Goal: Information Seeking & Learning: Learn about a topic

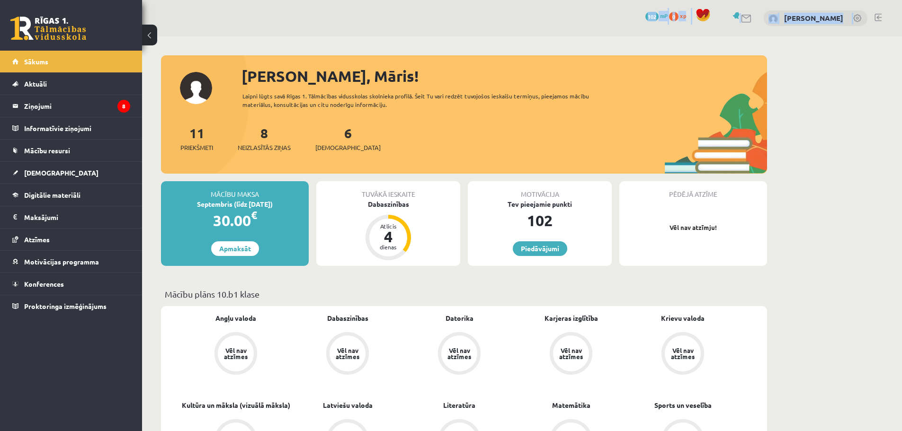
drag, startPoint x: 885, startPoint y: 26, endPoint x: 467, endPoint y: -54, distance: 426.1
click at [467, 0] on html "0 Dāvanas 102 mP 0 xp Māris Kalniņš Sākums Aktuāli Kā mācīties eSKOLĀ Kontakti …" at bounding box center [451, 215] width 902 height 431
click at [392, 215] on div "Atlicis 4 dienas" at bounding box center [387, 237] width 45 height 45
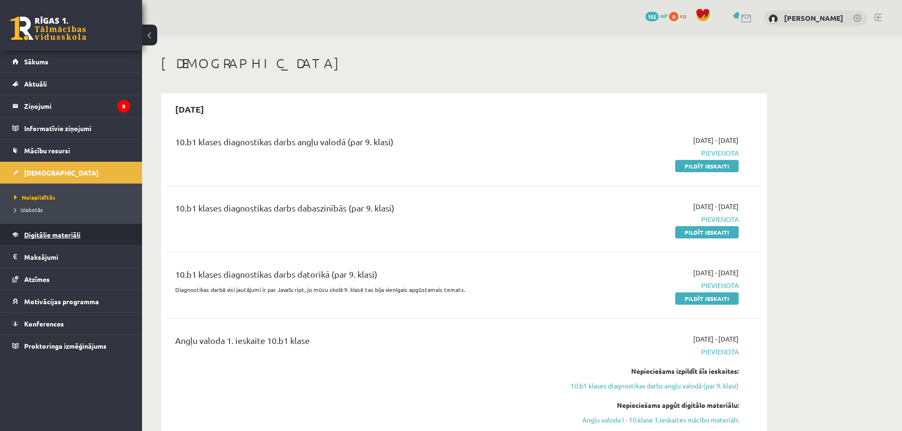
click at [52, 231] on link "Digitālie materiāli" at bounding box center [71, 235] width 118 height 22
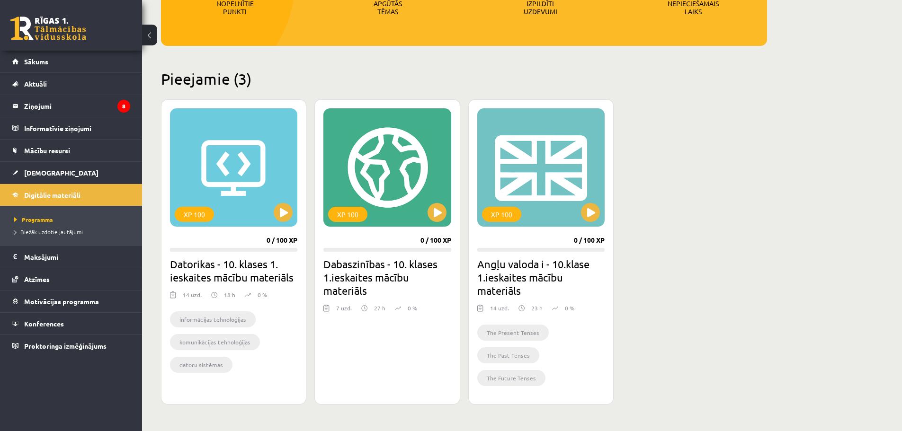
scroll to position [171, 0]
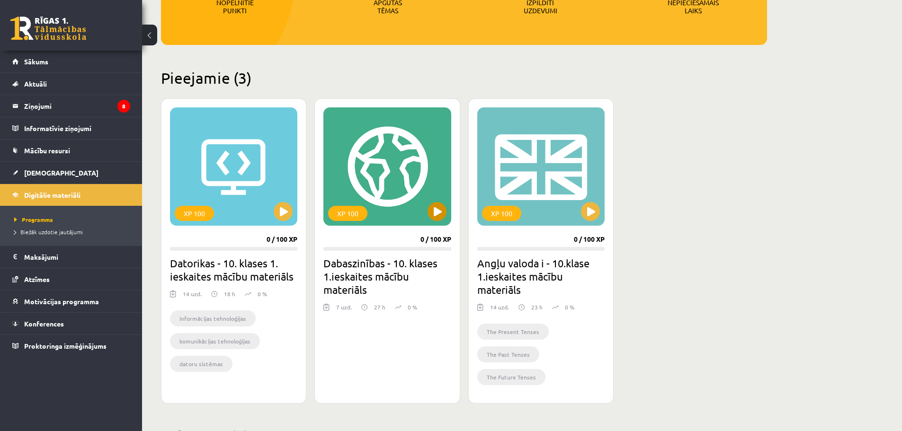
click at [390, 151] on div "XP 100" at bounding box center [386, 166] width 127 height 118
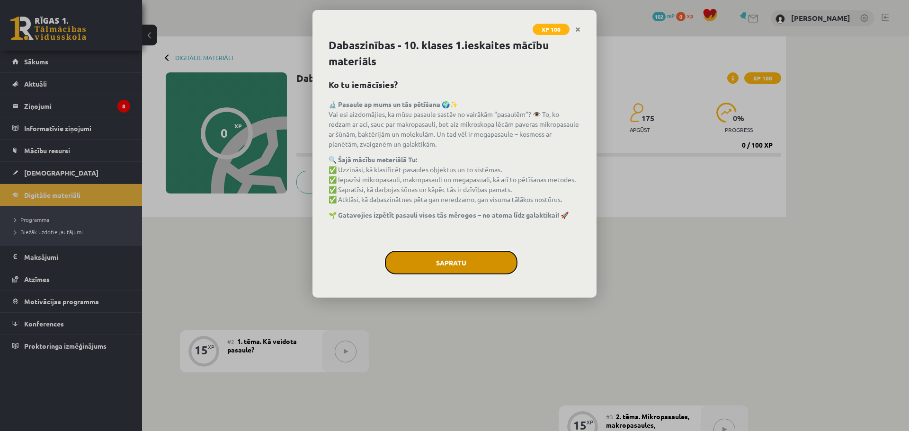
click at [465, 262] on button "Sapratu" at bounding box center [451, 263] width 133 height 24
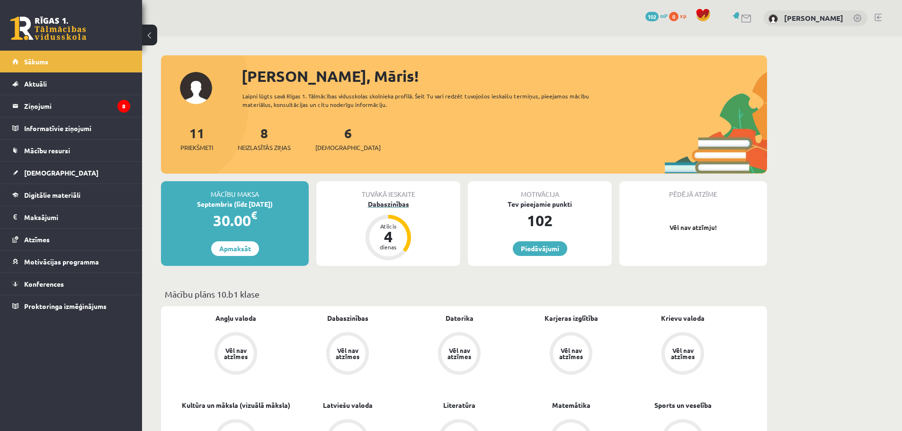
click at [388, 233] on div "4" at bounding box center [388, 236] width 28 height 15
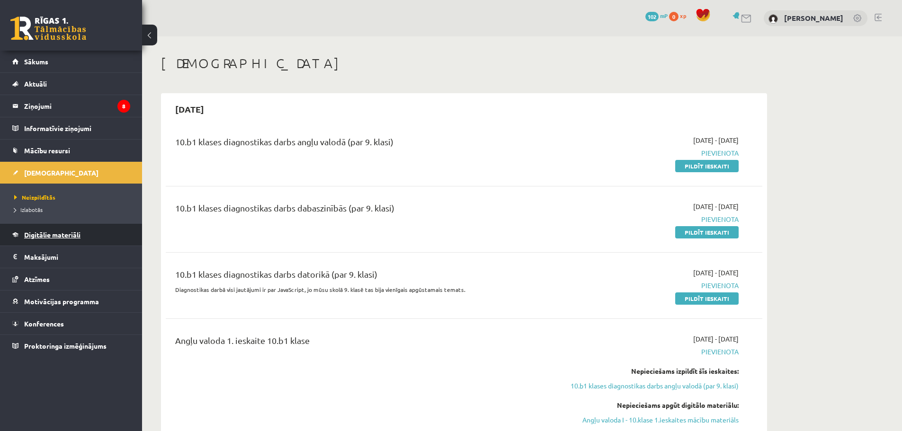
click at [67, 231] on span "Digitālie materiāli" at bounding box center [52, 235] width 56 height 9
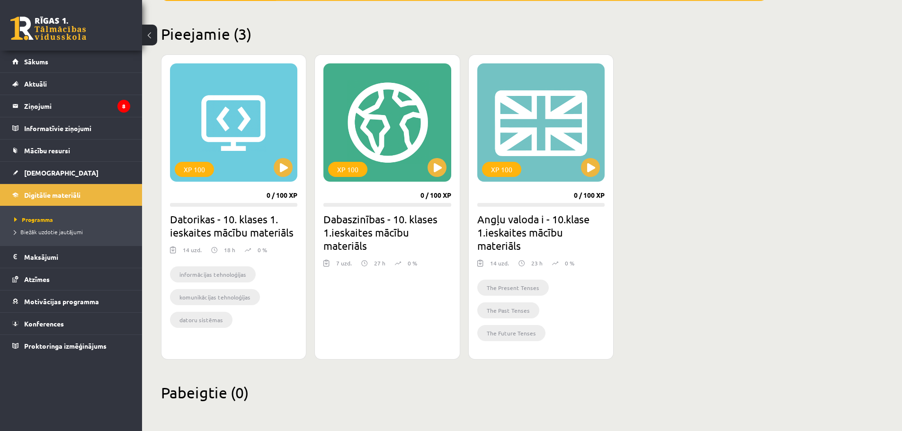
scroll to position [216, 0]
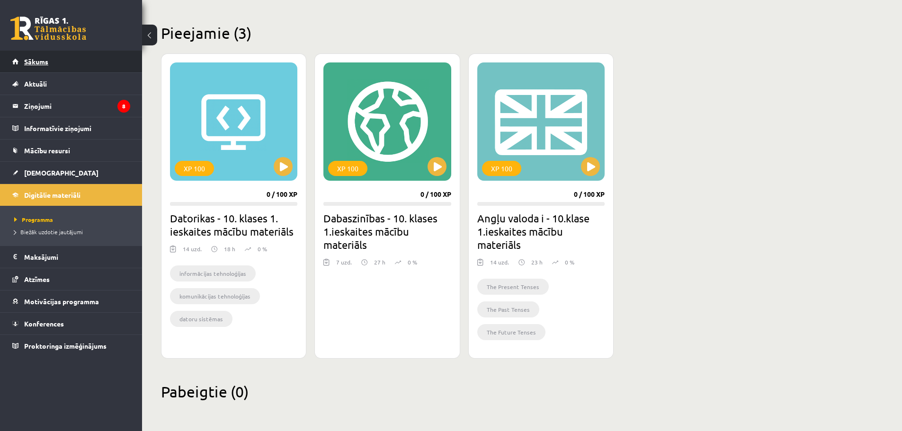
click at [36, 60] on span "Sākums" at bounding box center [36, 61] width 24 height 9
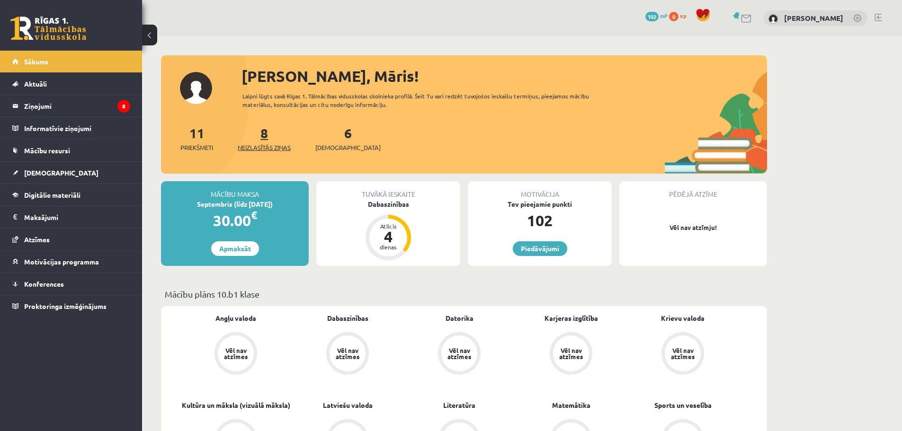
click at [266, 135] on link "8 Neizlasītās ziņas" at bounding box center [264, 139] width 53 height 28
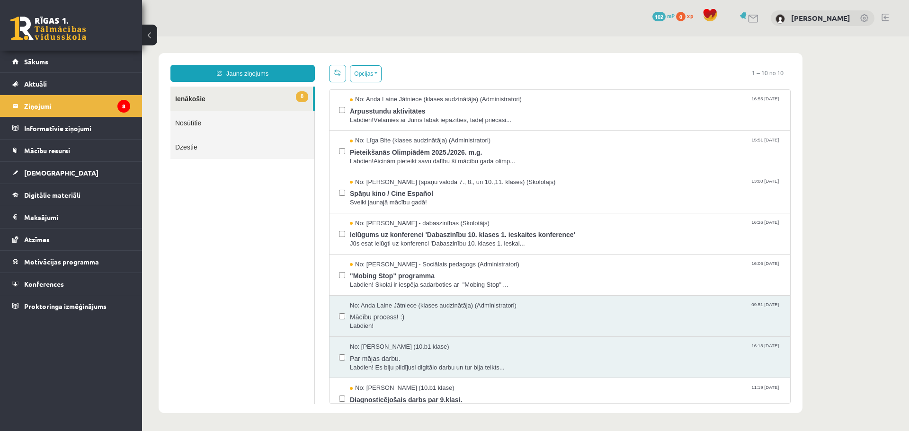
scroll to position [98, 0]
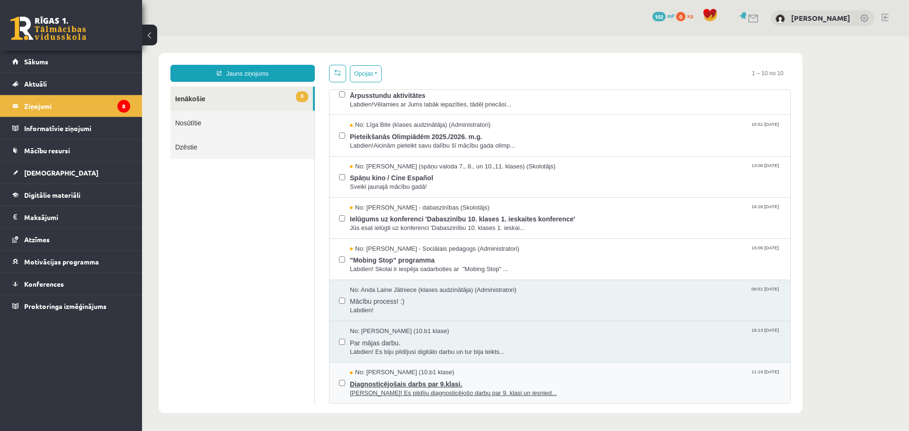
click at [459, 395] on span "Sveika! Es pildīju diagnosticējošo darbu par 9. klasi un iesnied..." at bounding box center [565, 393] width 431 height 9
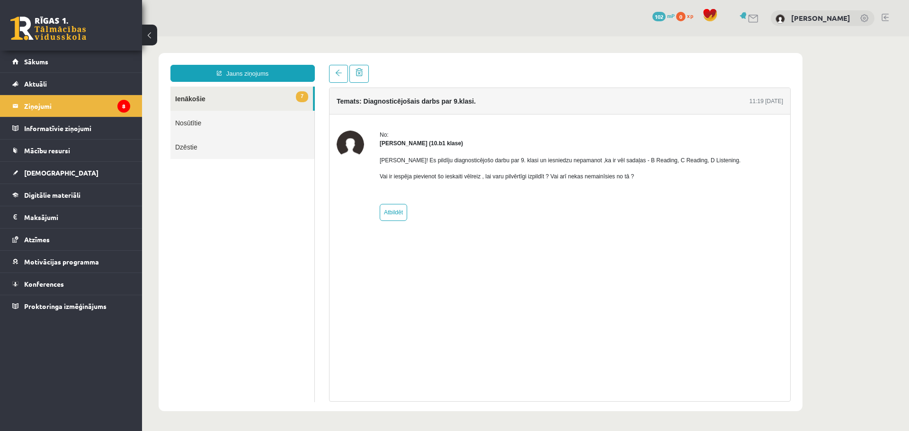
scroll to position [0, 0]
click at [201, 96] on link "7 Ienākošie" at bounding box center [241, 99] width 143 height 24
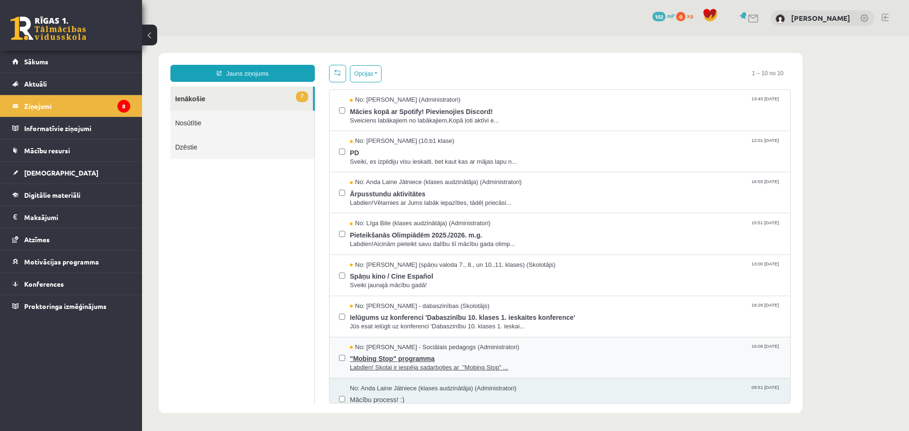
click at [426, 366] on span "Labdien! Skolai ir iespēja sadarboties ar "Mobing Stop" ..." at bounding box center [565, 368] width 431 height 9
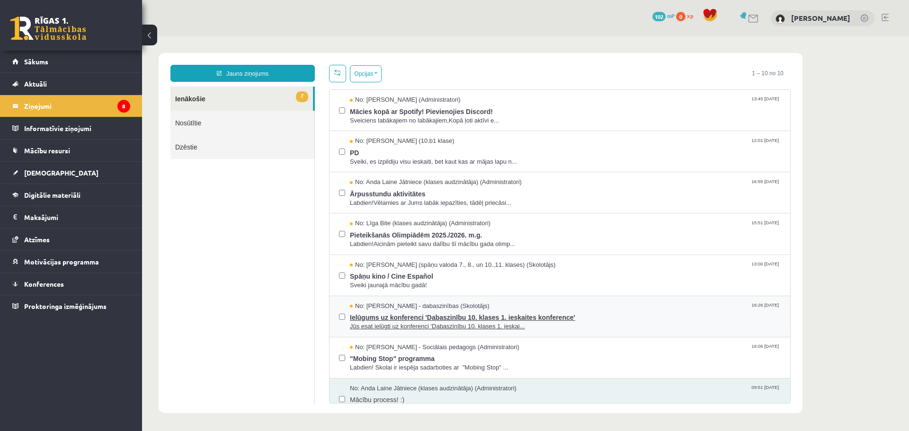
click at [390, 314] on span "Ielūgums uz konferenci 'Dabaszinību 10. klases 1. ieskaites konference'" at bounding box center [565, 317] width 431 height 12
click at [369, 273] on span "Spāņu kino / Cine Español" at bounding box center [565, 275] width 431 height 12
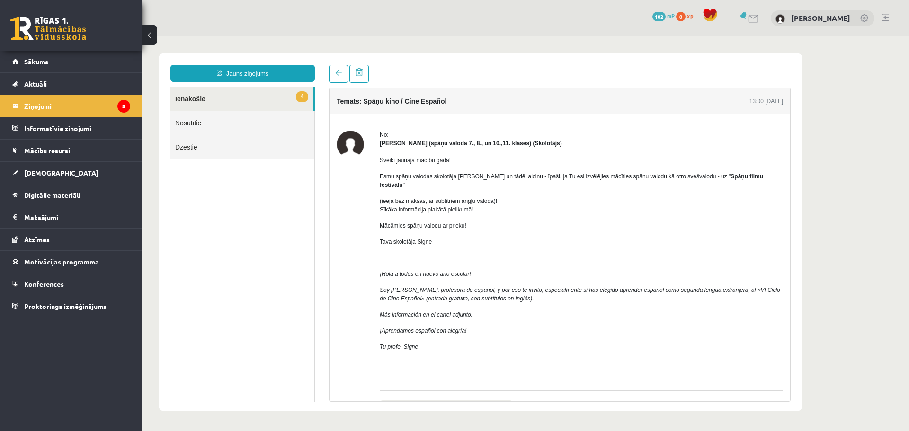
click at [205, 96] on link "4 Ienākošie" at bounding box center [241, 99] width 143 height 24
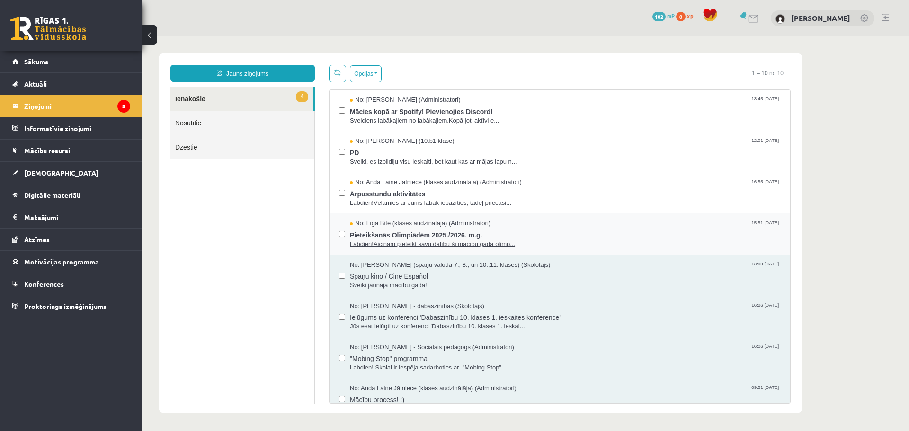
click at [401, 237] on span "Pieteikšanās Olimpiādēm 2025./2026. m.g." at bounding box center [565, 234] width 431 height 12
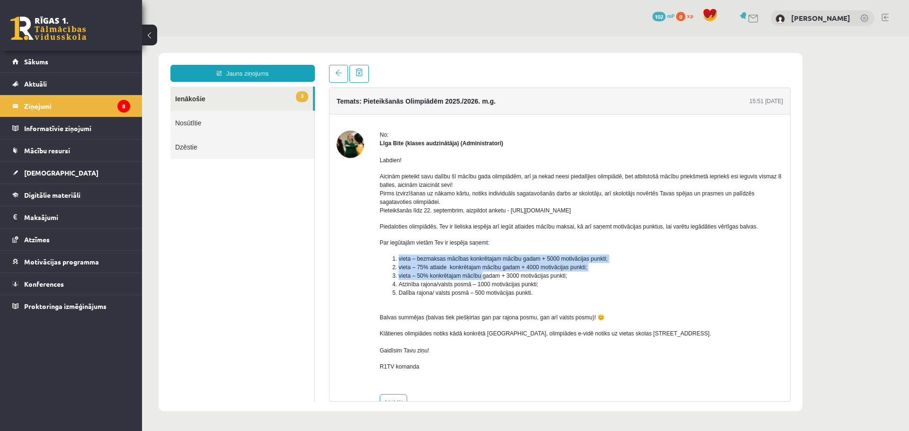
drag, startPoint x: 481, startPoint y: 275, endPoint x: 622, endPoint y: 238, distance: 145.5
click at [622, 238] on div "Labdien! Aicinām pieteikt savu dalību šī mācību gada olimpiādēm, arī ja nekad n…" at bounding box center [581, 268] width 403 height 240
click at [241, 93] on link "3 Ienākošie" at bounding box center [241, 99] width 143 height 24
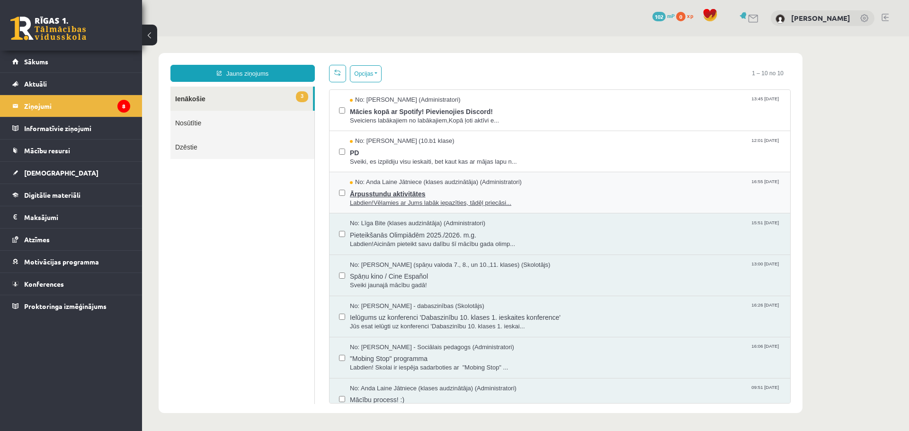
click at [407, 205] on span "Labdien!Vēlamies ar Jums labāk iepazīties, tādēļ priecāsi..." at bounding box center [565, 203] width 431 height 9
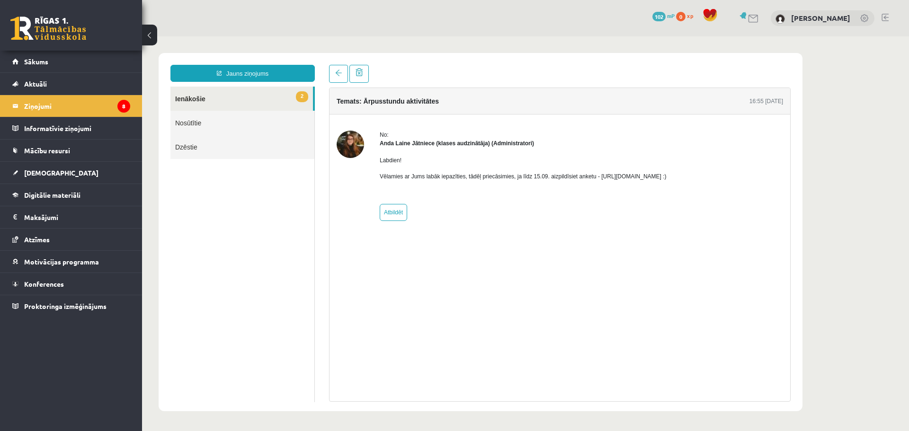
click at [623, 179] on p "Vēlamies ar Jums labāk iepazīties, tādēļ priecāsimies, ja līdz 15.09. aizpildīs…" at bounding box center [523, 176] width 287 height 9
drag, startPoint x: 597, startPoint y: 180, endPoint x: 694, endPoint y: 171, distance: 97.4
click at [667, 171] on div "Labdien! Vēlamies ar Jums labāk iepazīties, tādēļ priecāsimies, ja līdz 15.09. …" at bounding box center [523, 172] width 287 height 49
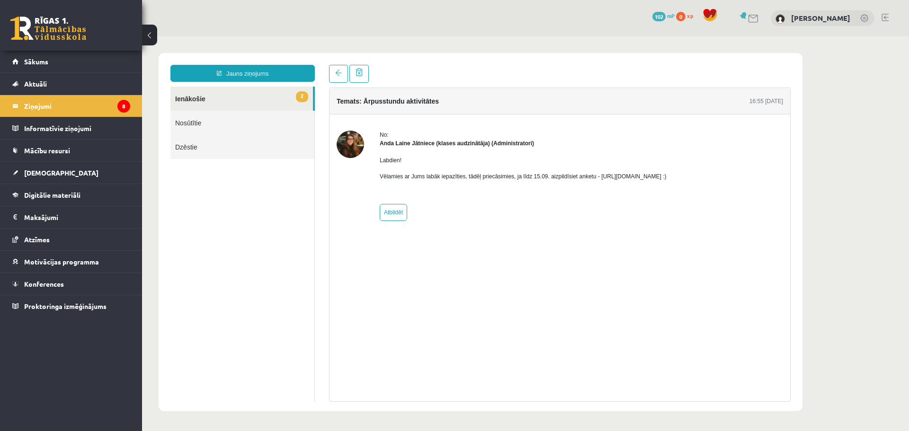
click at [637, 203] on div "No: Anda Laine Jātniece (klases audzinātāja) (Administratori) Labdien! Vēlamies…" at bounding box center [523, 176] width 287 height 90
drag, startPoint x: 594, startPoint y: 178, endPoint x: 697, endPoint y: 175, distance: 103.2
click at [667, 175] on p "Vēlamies ar Jums labāk iepazīties, tādēļ priecāsimies, ja līdz 15.09. aizpildīs…" at bounding box center [523, 176] width 287 height 9
copy p "https://forms.gle/mVxkUEapGFxHM7hU7"
click at [234, 106] on link "2 Ienākošie" at bounding box center [241, 99] width 143 height 24
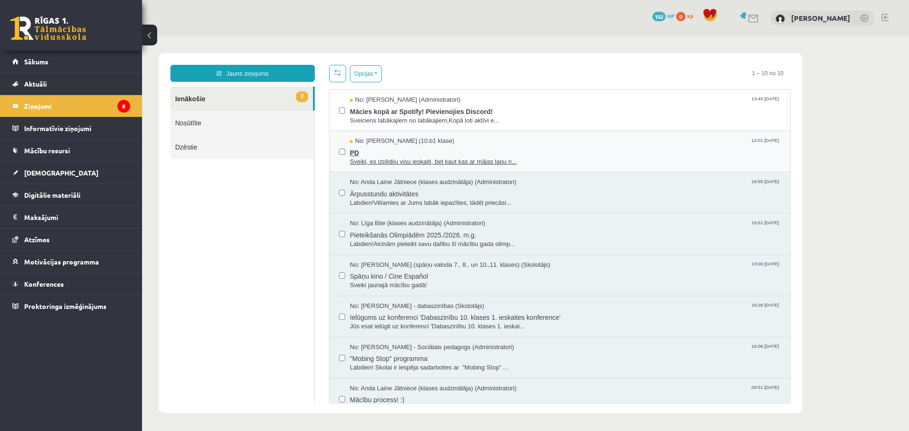
click at [378, 154] on span "PD" at bounding box center [565, 152] width 431 height 12
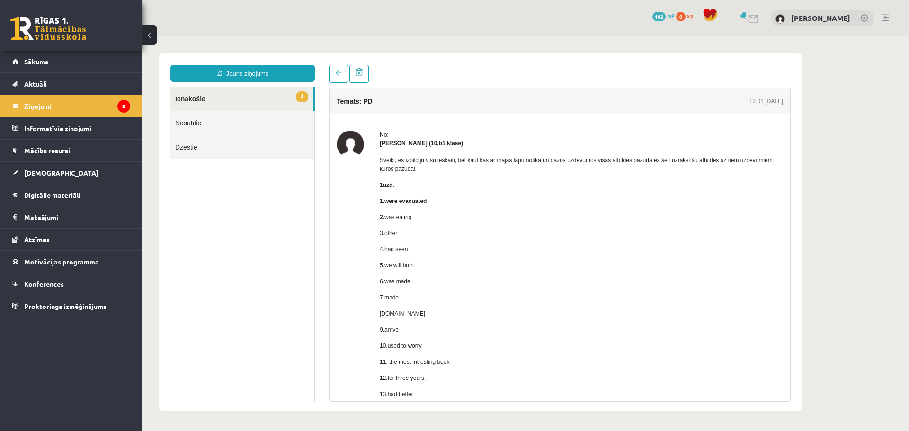
click at [218, 97] on link "1 Ienākošie" at bounding box center [241, 99] width 143 height 24
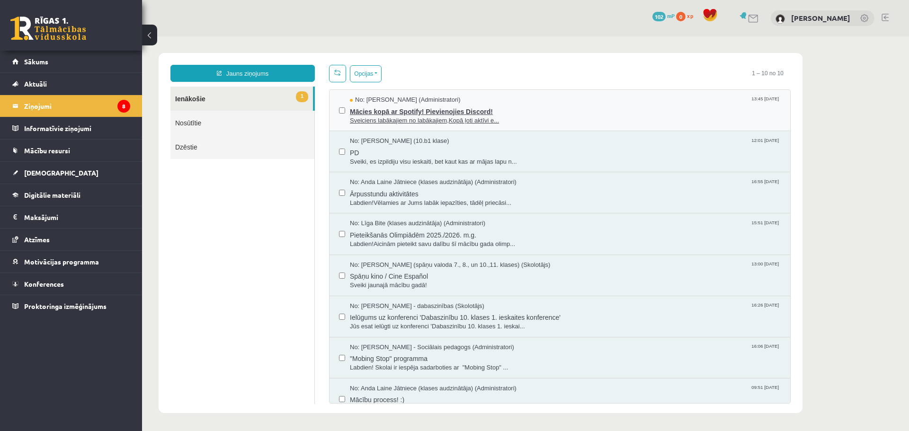
click at [368, 117] on span "Sveiciens labākajiem no labākajiem,Kopā ļoti aktīvi e..." at bounding box center [565, 120] width 431 height 9
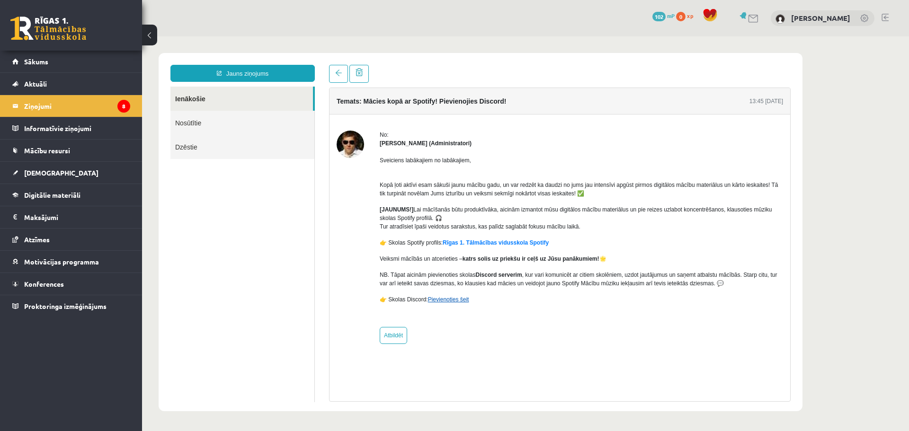
click at [451, 300] on link "Pievienoties šeit" at bounding box center [448, 299] width 41 height 7
click at [45, 105] on legend "Ziņojumi 8" at bounding box center [77, 106] width 106 height 22
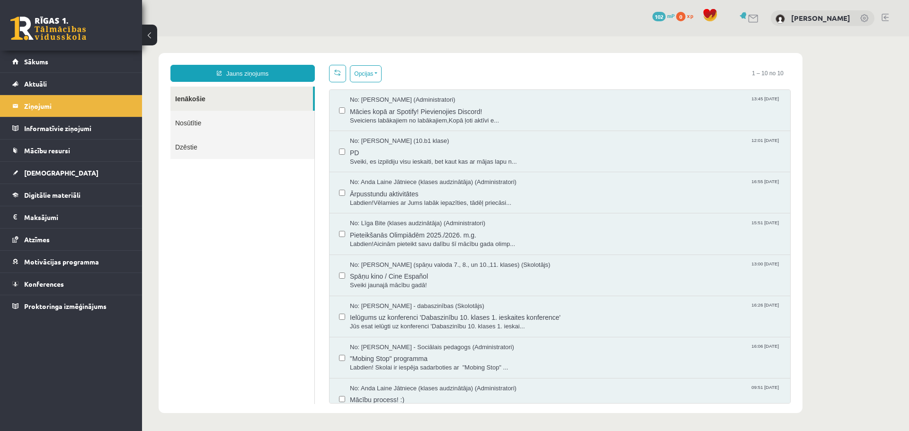
click at [194, 119] on link "Nosūtītie" at bounding box center [242, 123] width 144 height 24
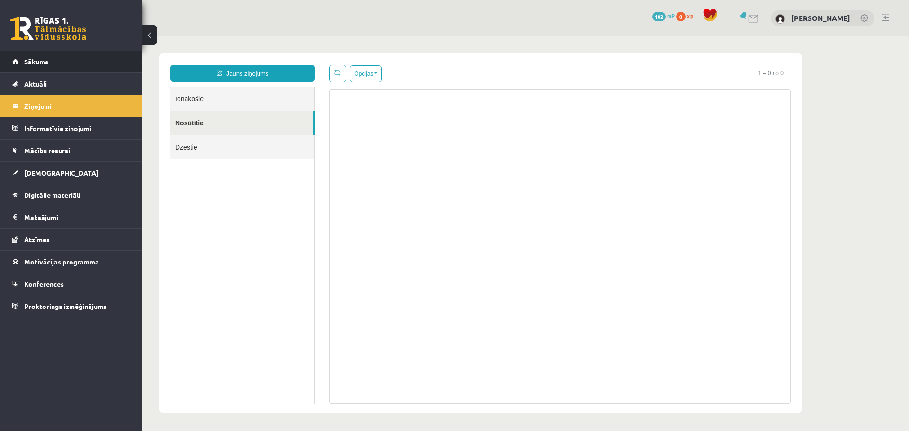
click at [31, 59] on span "Sākums" at bounding box center [36, 61] width 24 height 9
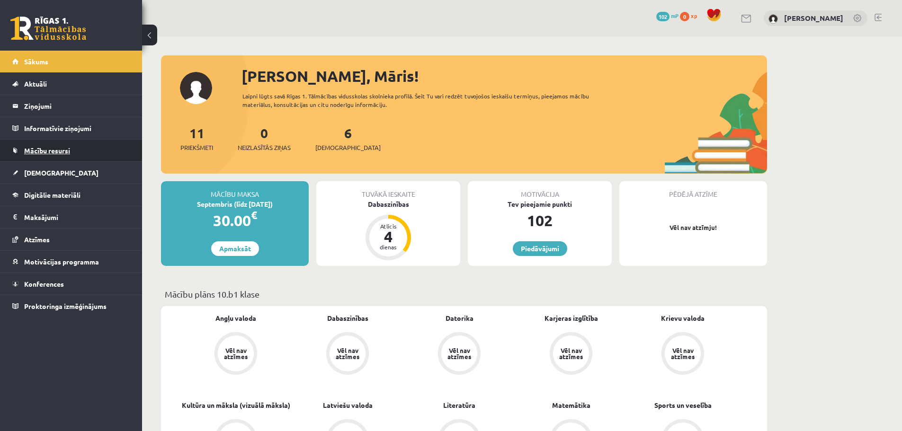
click at [48, 154] on span "Mācību resursi" at bounding box center [47, 150] width 46 height 9
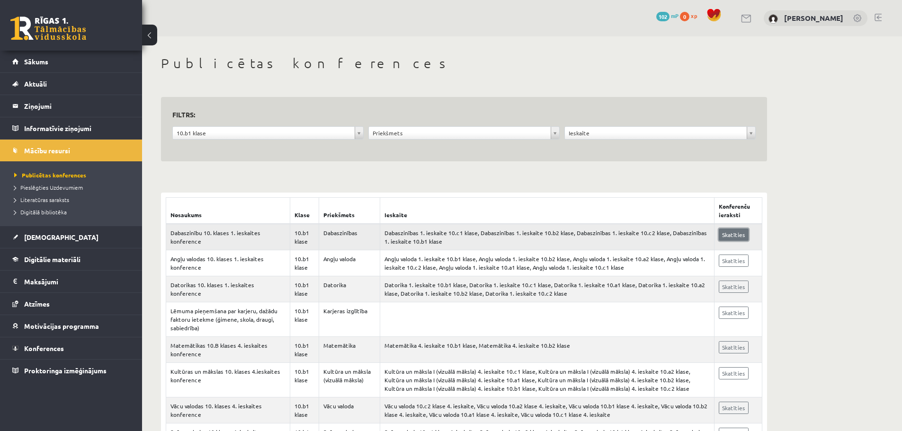
click at [731, 237] on link "Skatīties" at bounding box center [734, 235] width 30 height 12
click at [53, 199] on span "Literatūras saraksts" at bounding box center [41, 200] width 55 height 8
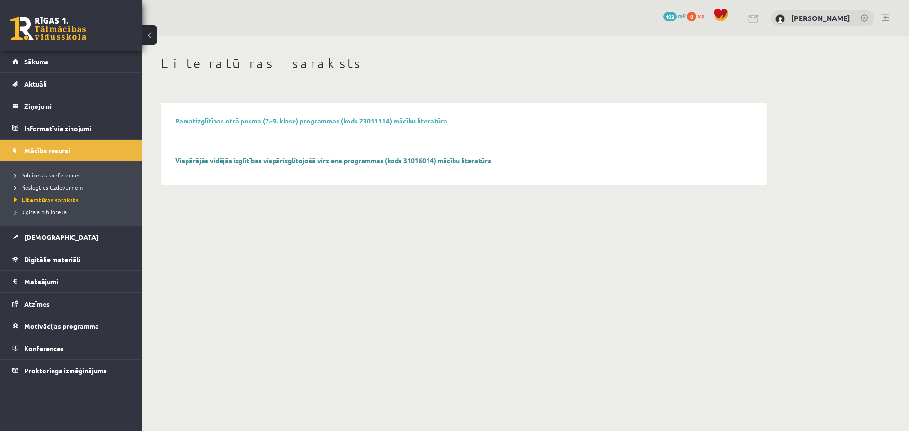
click at [206, 160] on link "Vispārējās vidējās izglītības vispārizglītojošā virziena programmas (kods 31016…" at bounding box center [333, 160] width 316 height 9
click at [55, 214] on span "Digitālā bibliotēka" at bounding box center [40, 212] width 53 height 8
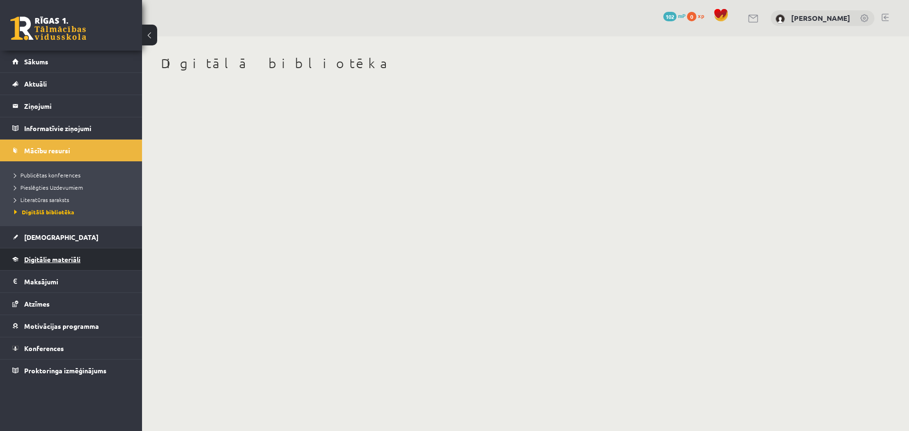
click at [53, 262] on span "Digitālie materiāli" at bounding box center [52, 259] width 56 height 9
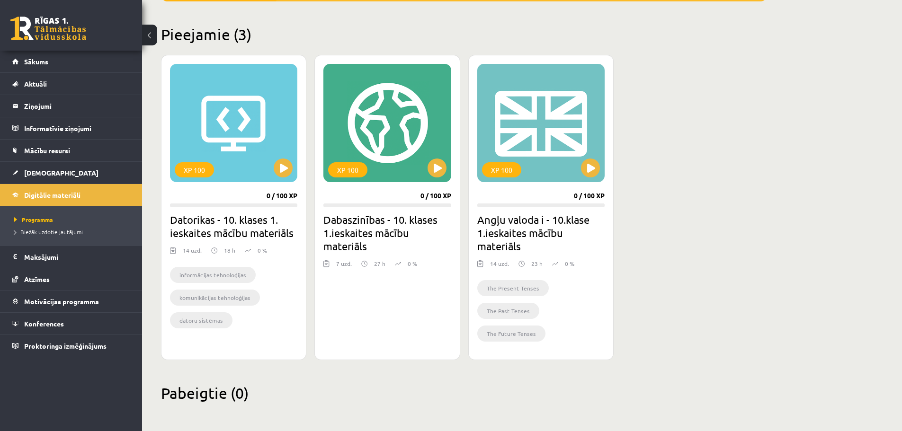
scroll to position [216, 0]
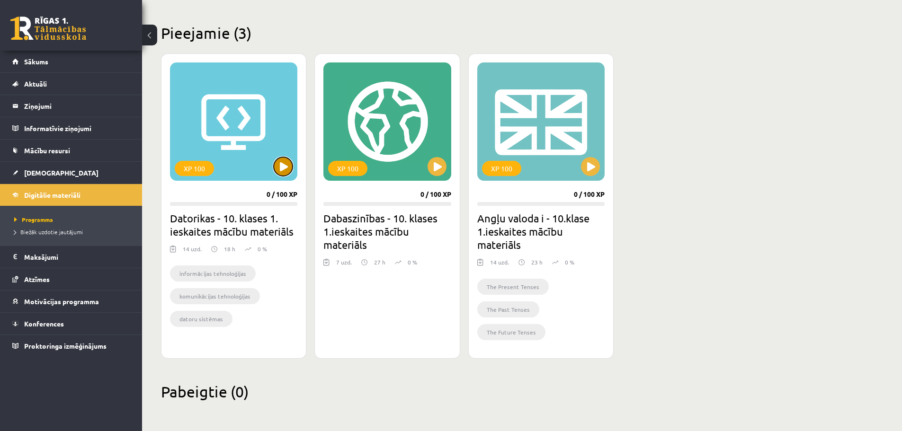
click at [276, 165] on button at bounding box center [283, 166] width 19 height 19
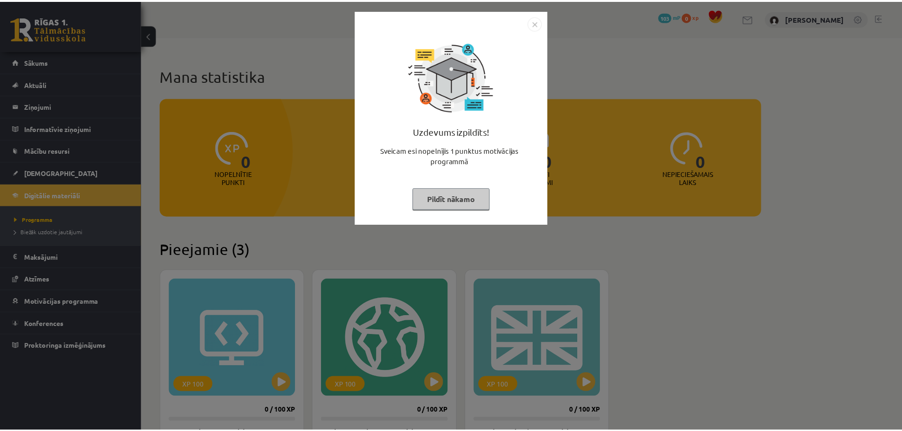
scroll to position [216, 0]
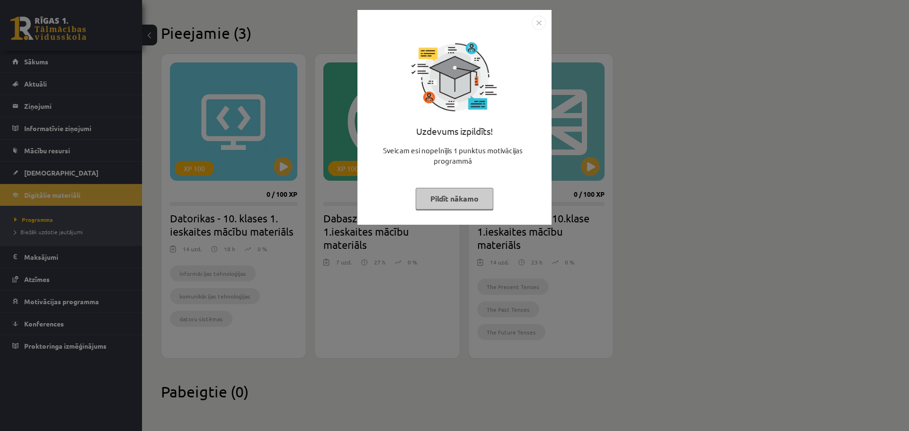
click at [538, 27] on img "Close" at bounding box center [539, 23] width 14 height 14
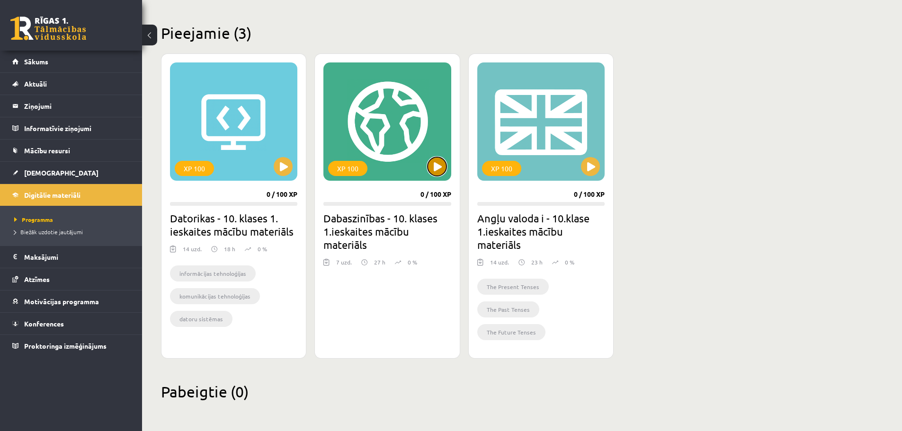
click at [437, 166] on button at bounding box center [437, 166] width 19 height 19
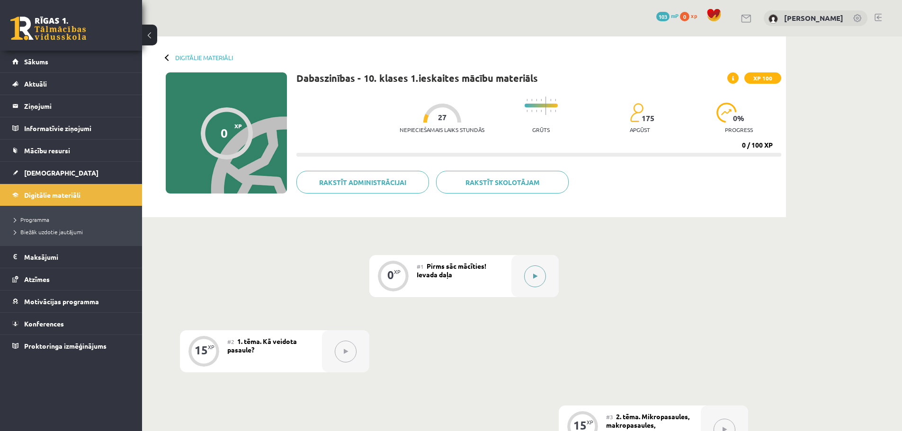
click at [530, 279] on button at bounding box center [535, 277] width 22 height 22
